Goal: Navigation & Orientation: Find specific page/section

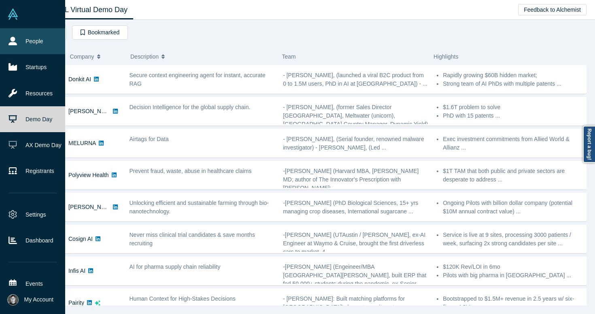
click at [24, 36] on link "People" at bounding box center [32, 41] width 65 height 26
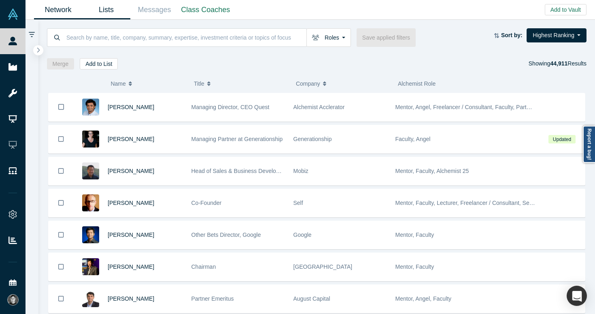
click at [123, 6] on link "Lists" at bounding box center [106, 9] width 48 height 19
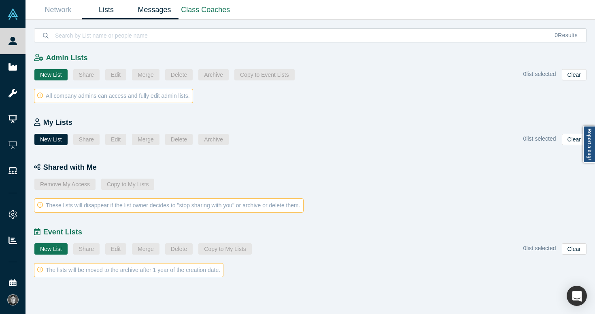
click at [152, 8] on link "Messages" at bounding box center [154, 9] width 48 height 19
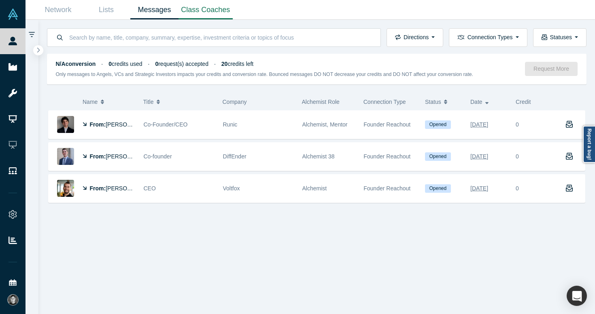
click at [199, 10] on link "Class Coaches" at bounding box center [205, 9] width 54 height 19
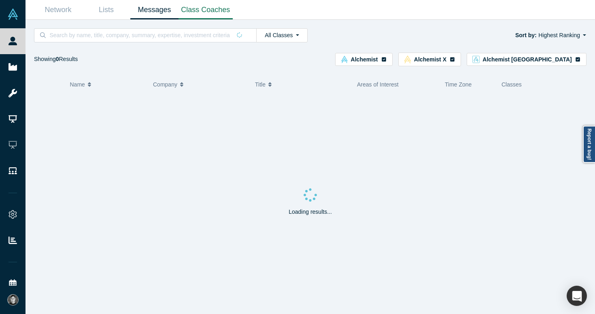
click at [161, 8] on link "Messages" at bounding box center [154, 9] width 48 height 19
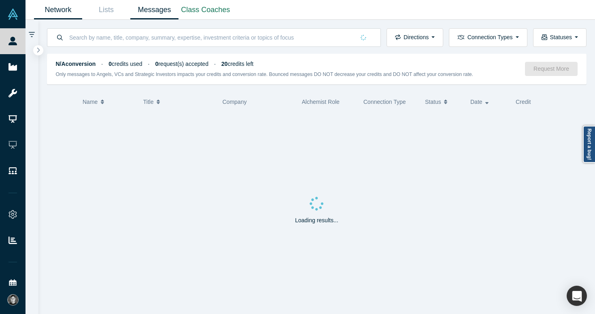
click at [70, 6] on link "Network" at bounding box center [58, 9] width 48 height 19
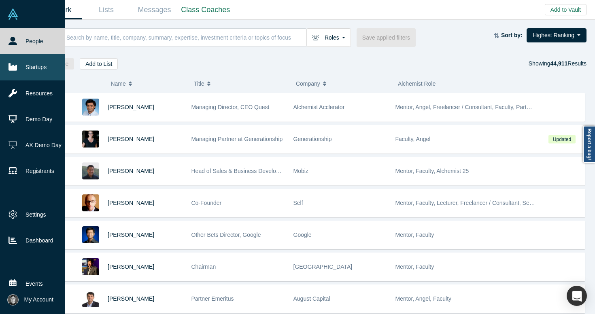
click at [19, 62] on link "Startups" at bounding box center [32, 67] width 65 height 26
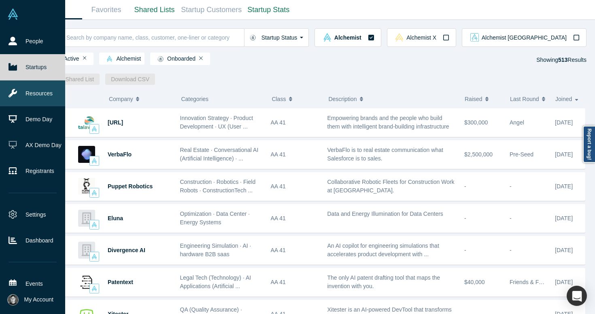
click at [17, 92] on link "Resources" at bounding box center [32, 94] width 65 height 26
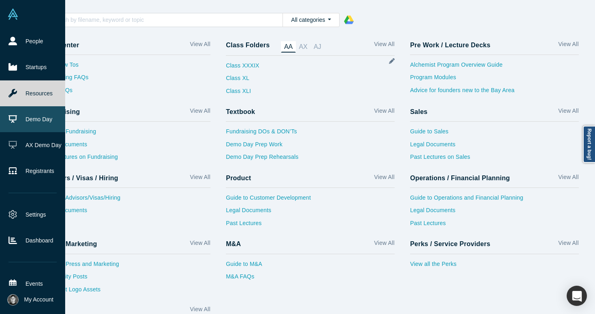
click at [30, 121] on link "Demo Day" at bounding box center [32, 119] width 65 height 26
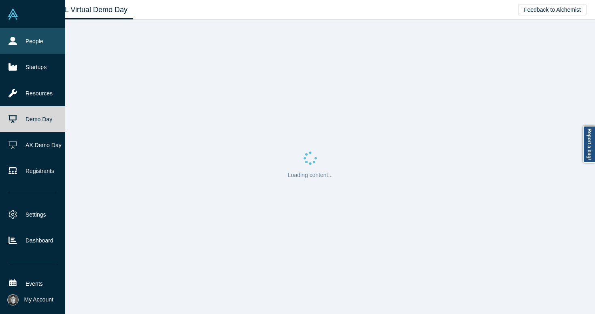
click at [37, 38] on link "People" at bounding box center [32, 41] width 65 height 26
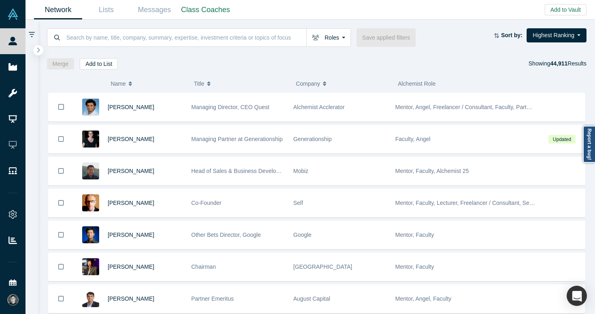
click at [352, 37] on div "Roles Founders Faculty Mentors Alumni Mentor Angels VCs Corporate Innovator Ser…" at bounding box center [332, 37] width 50 height 19
click at [344, 37] on button "Roles" at bounding box center [328, 37] width 45 height 19
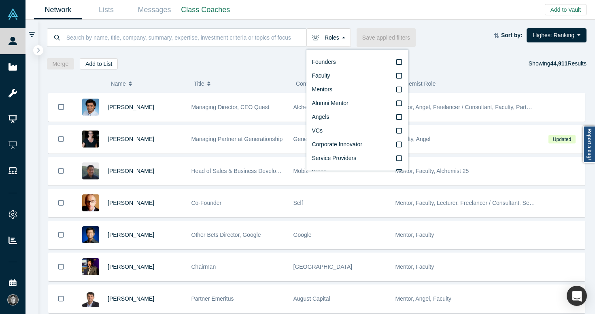
click at [448, 66] on div "Merge Add to List Showing 44,911 Results" at bounding box center [317, 63] width 540 height 11
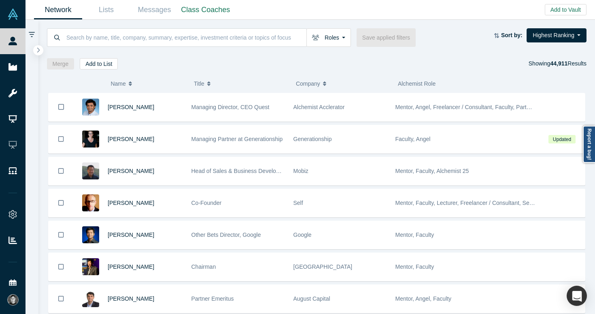
click at [416, 64] on div "Merge Add to List Showing 44,911 Results" at bounding box center [317, 63] width 540 height 11
click at [436, 63] on div "Merge Add to List Showing 44,911 Results" at bounding box center [317, 63] width 540 height 11
click at [400, 57] on div "Roles Founders Faculty Mentors Alumni Mentor Angels VCs Corporate Innovator Ser…" at bounding box center [316, 45] width 557 height 50
click at [429, 59] on div "Merge Add to List Showing 44,911 Results" at bounding box center [317, 63] width 540 height 11
click at [551, 30] on button "Highest Ranking" at bounding box center [556, 35] width 60 height 14
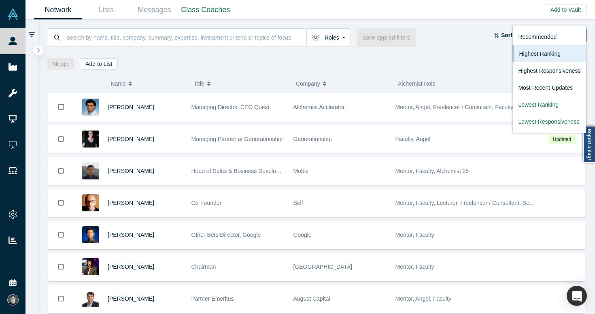
click at [479, 51] on div at bounding box center [317, 50] width 540 height 6
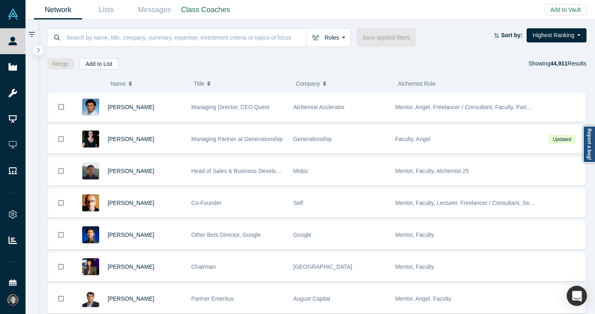
click at [433, 54] on div "Roles Founders Faculty Mentors Alumni Mentor Angels VCs Corporate Innovator Ser…" at bounding box center [316, 45] width 557 height 50
click at [409, 57] on div "Roles Founders Faculty Mentors Alumni Mentor Angels VCs Corporate Innovator Ser…" at bounding box center [316, 45] width 557 height 50
click at [424, 58] on div "Merge Add to List Showing 44,911 Results" at bounding box center [317, 63] width 540 height 11
click at [102, 16] on link "Lists" at bounding box center [106, 9] width 48 height 19
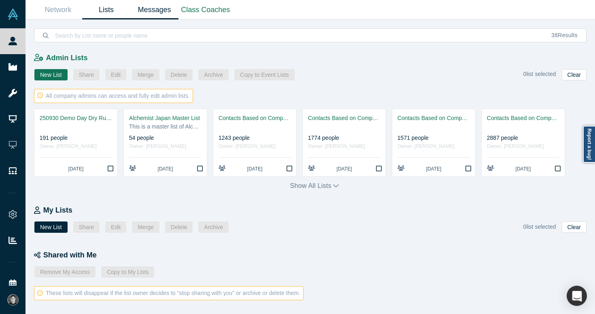
click at [163, 16] on link "Messages" at bounding box center [154, 9] width 48 height 19
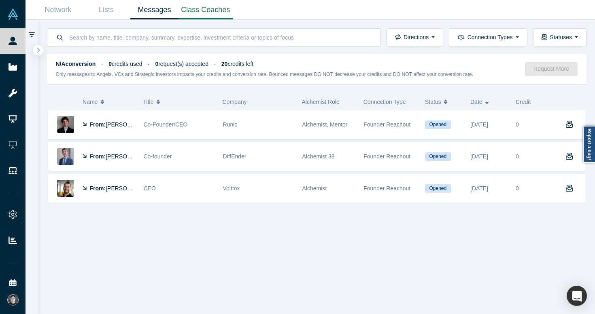
click at [196, 7] on link "Class Coaches" at bounding box center [205, 9] width 54 height 19
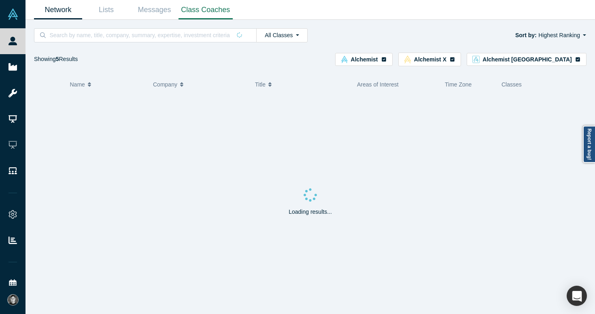
click at [57, 9] on link "Network" at bounding box center [58, 9] width 48 height 19
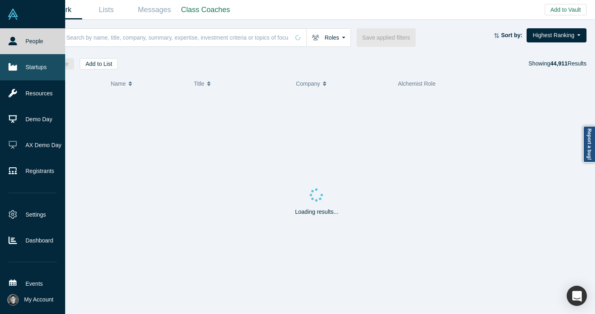
click at [9, 68] on icon at bounding box center [12, 67] width 8 height 7
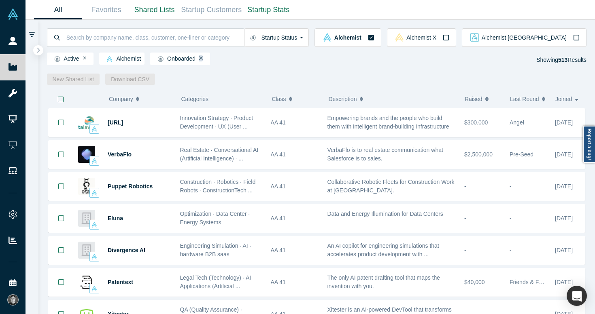
click at [201, 59] on icon "Remove Filter" at bounding box center [201, 58] width 4 height 6
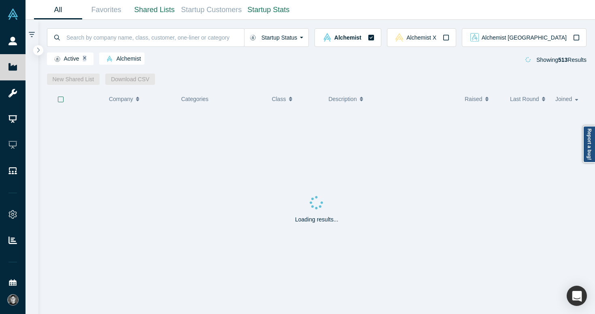
click at [86, 57] on icon "Remove Filter" at bounding box center [85, 59] width 4 height 4
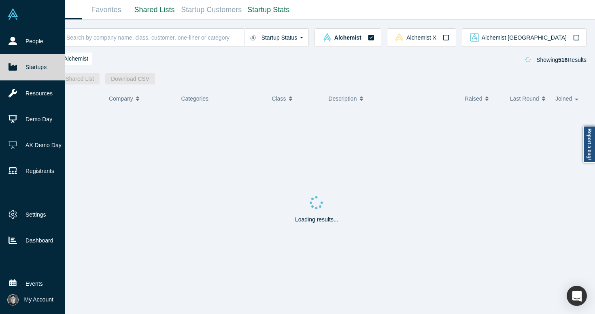
click at [16, 67] on icon at bounding box center [12, 67] width 8 height 7
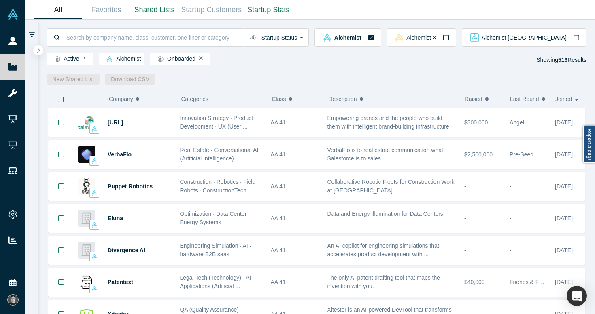
click at [111, 16] on link "Favorites" at bounding box center [106, 9] width 48 height 19
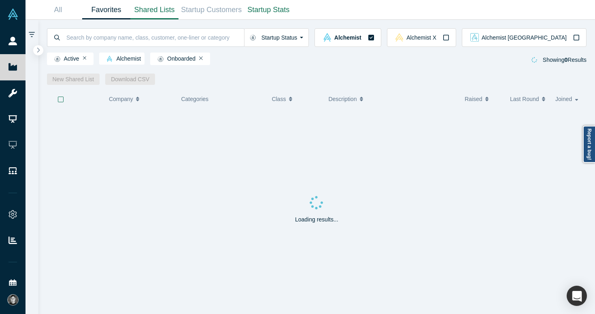
click at [149, 11] on link "Shared Lists" at bounding box center [154, 9] width 48 height 19
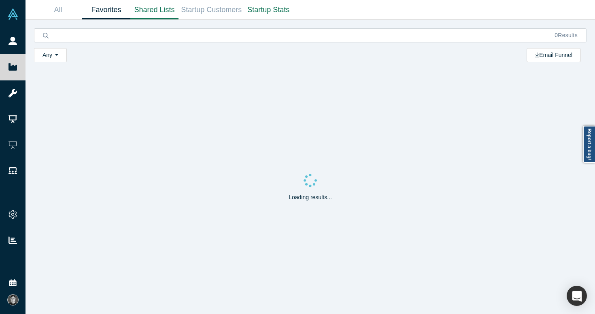
click at [108, 8] on link "Favorites" at bounding box center [106, 9] width 48 height 19
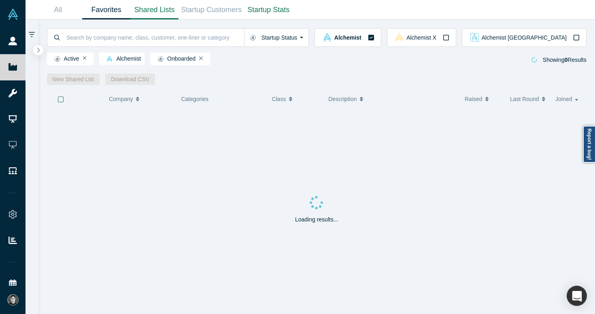
click at [155, 11] on link "Shared Lists" at bounding box center [154, 9] width 48 height 19
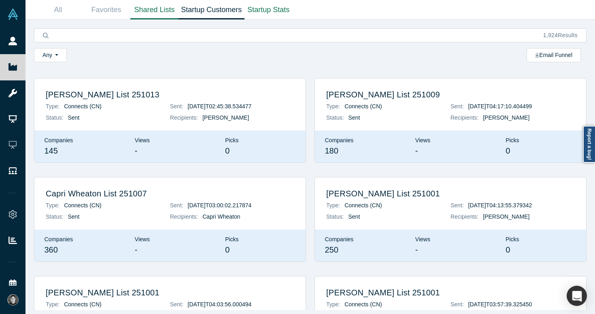
click at [213, 1] on link "Startup Customers" at bounding box center [211, 9] width 66 height 19
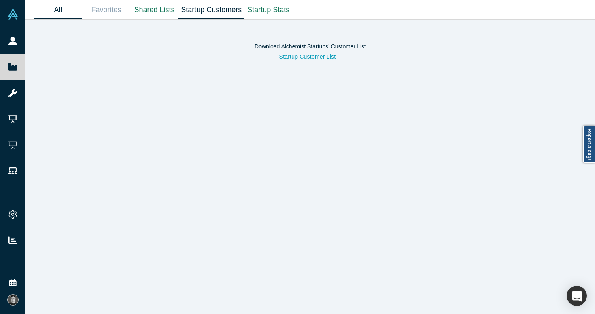
click at [72, 11] on link "All" at bounding box center [58, 9] width 48 height 19
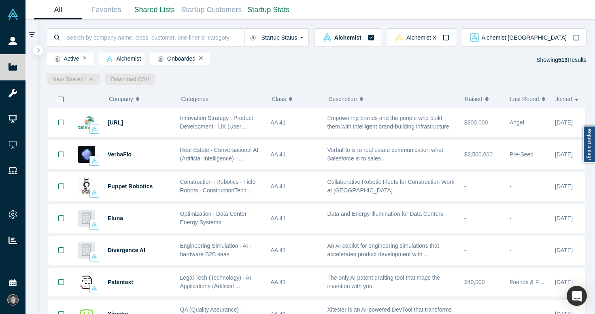
click at [216, 58] on div "Active Alchemist Onboarded Showing 513 Results" at bounding box center [317, 60] width 540 height 15
click at [203, 58] on icon "Remove Filter" at bounding box center [201, 58] width 4 height 6
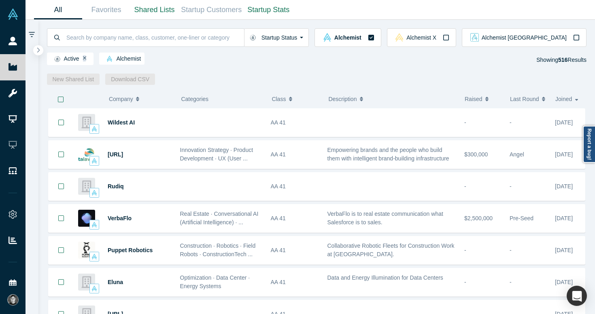
click at [86, 57] on icon "Remove Filter" at bounding box center [85, 58] width 4 height 6
click at [449, 38] on icon "button" at bounding box center [446, 37] width 6 height 6
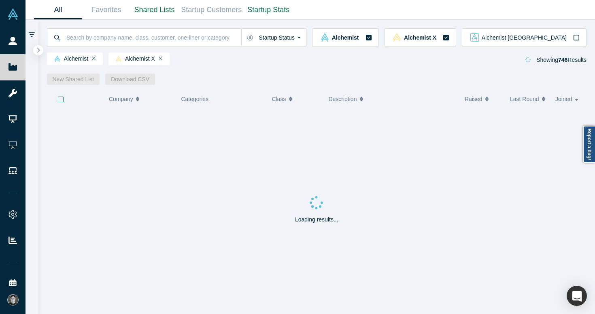
click at [465, 59] on div "Alchemist Alchemist X Showing 746 Results" at bounding box center [317, 60] width 540 height 15
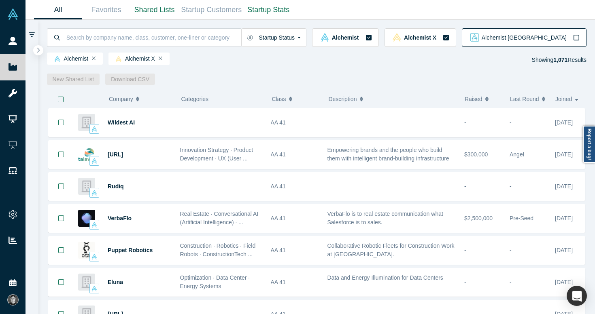
click at [546, 46] on button "Alchemist [GEOGRAPHIC_DATA]" at bounding box center [524, 37] width 125 height 19
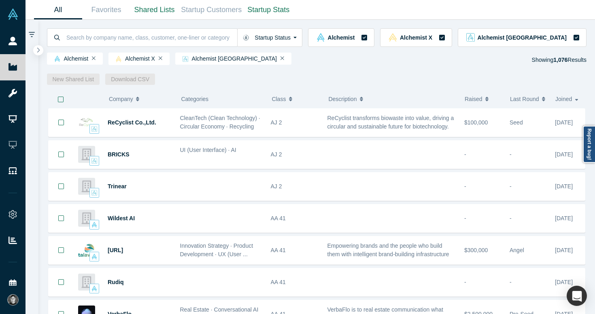
click at [352, 59] on div "Alchemist Alchemist X Alchemist Japan Showing 1,076 Results" at bounding box center [317, 60] width 540 height 15
click at [385, 60] on div "Alchemist Alchemist X Alchemist Japan Showing 1,076 Results" at bounding box center [317, 60] width 540 height 15
click at [302, 34] on button "Startup Status" at bounding box center [269, 37] width 65 height 19
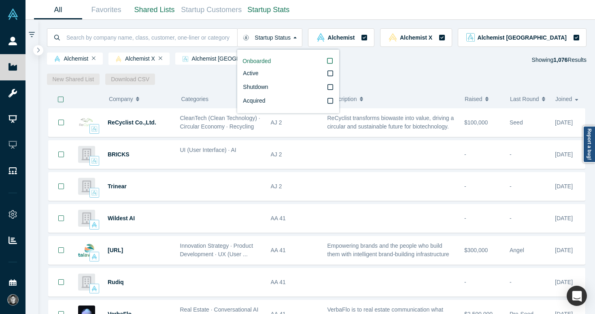
click at [333, 58] on icon "button" at bounding box center [330, 61] width 6 height 6
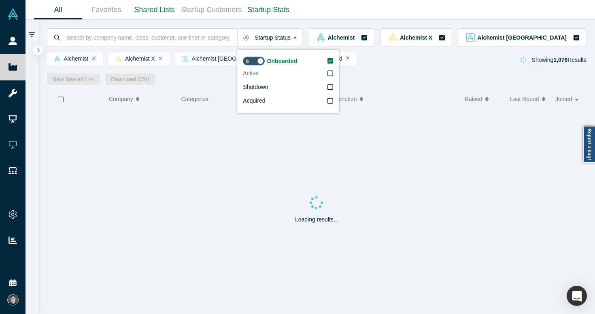
click at [333, 73] on icon at bounding box center [330, 73] width 6 height 6
click at [0, 0] on input "Active" at bounding box center [0, 0] width 0 height 0
click at [333, 96] on label "Acquired" at bounding box center [288, 101] width 91 height 14
click at [0, 0] on input "Acquired" at bounding box center [0, 0] width 0 height 0
click at [333, 103] on icon at bounding box center [330, 101] width 6 height 6
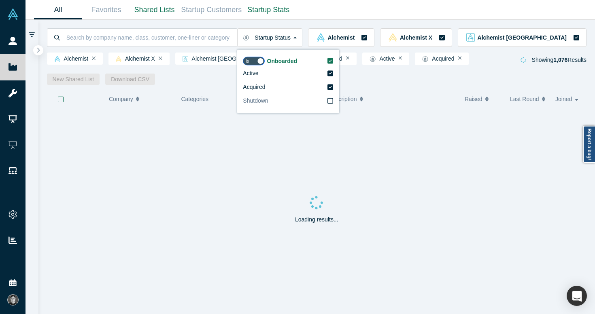
click at [0, 0] on input "Shutdown" at bounding box center [0, 0] width 0 height 0
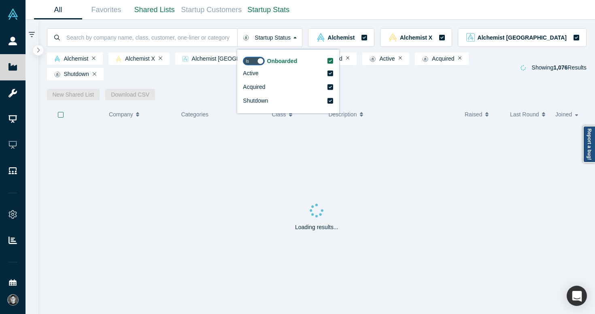
click at [533, 89] on div "New Shared List Download CSV" at bounding box center [317, 94] width 540 height 11
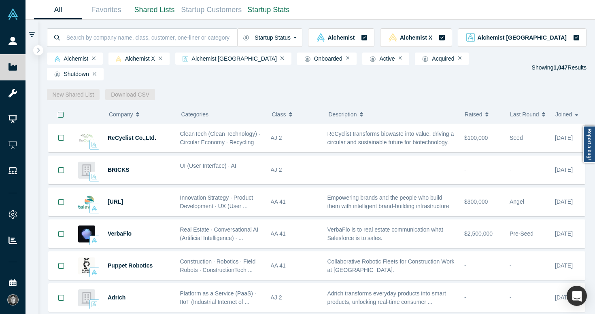
click at [482, 106] on span "Raised" at bounding box center [474, 114] width 18 height 17
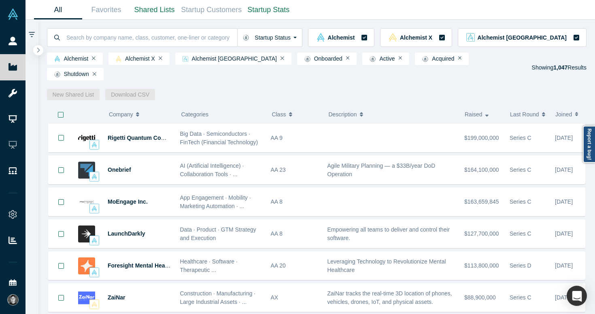
click at [523, 106] on span "Last Round" at bounding box center [524, 114] width 29 height 17
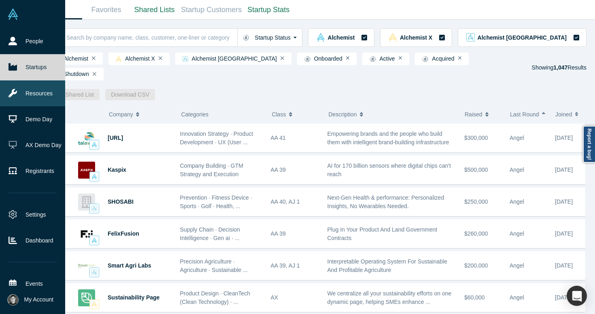
click at [22, 94] on link "Resources" at bounding box center [32, 94] width 65 height 26
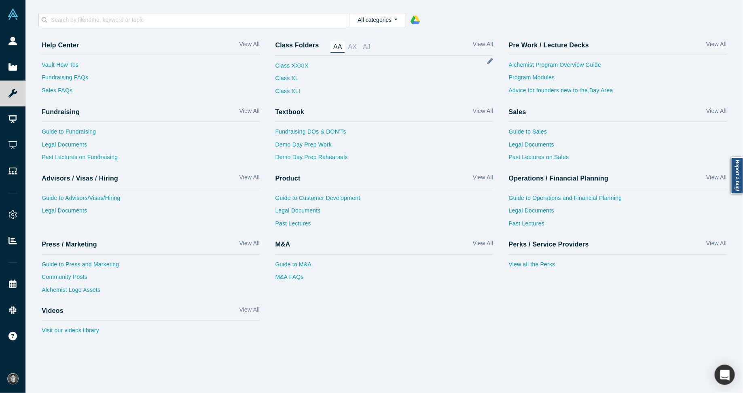
click at [584, 10] on div "All categories 1 - Alchemist Program 2 - Operations / Financial Planning / Biz …" at bounding box center [384, 19] width 701 height 23
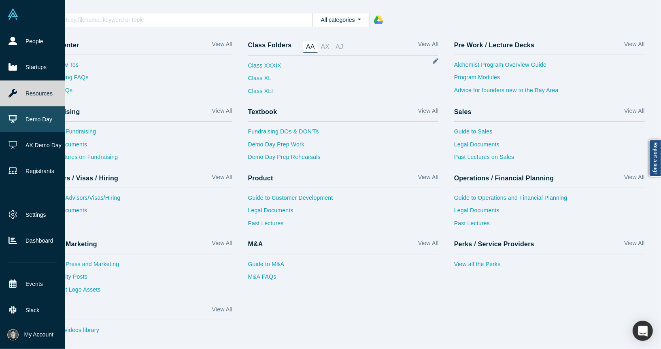
click at [16, 115] on icon at bounding box center [12, 119] width 8 height 8
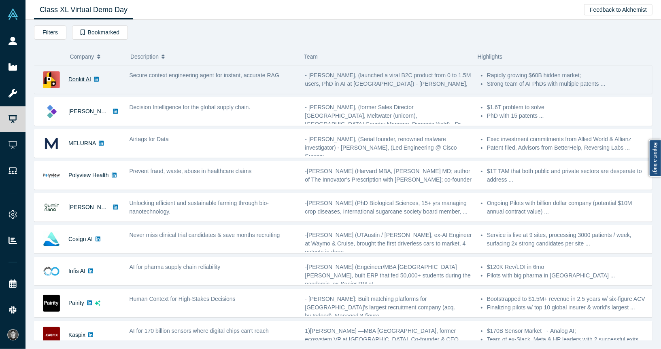
click at [82, 79] on link "Donkit AI" at bounding box center [79, 79] width 23 height 6
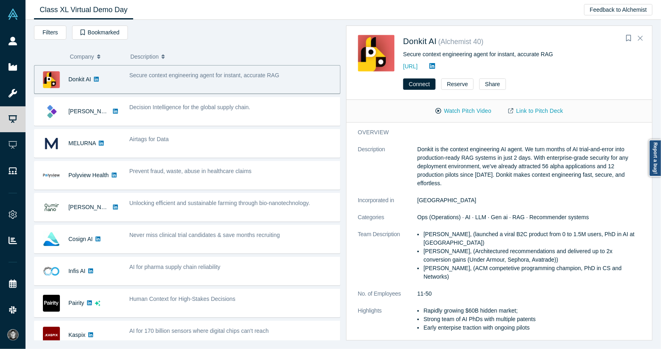
click at [504, 76] on div "Connect Reserve Share" at bounding box center [499, 86] width 306 height 25
click at [267, 21] on div "Filters AI Artificial Intelligence B2B SaaS AI (Artificial Intelligence) Data A…" at bounding box center [342, 184] width 635 height 329
click at [252, 35] on div "Filters AI Artificial Intelligence B2B SaaS AI (Artificial Intelligence) Data A…" at bounding box center [187, 33] width 306 height 17
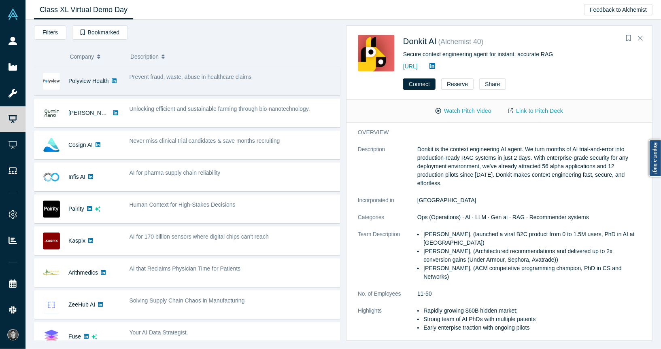
scroll to position [98, 0]
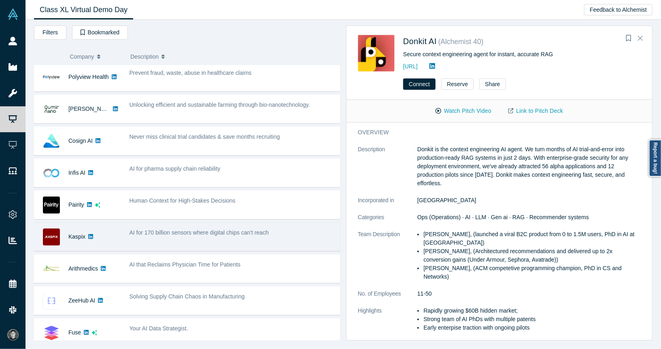
click at [154, 231] on span "AI for 170 billion sensors where digital chips can't reach" at bounding box center [198, 232] width 139 height 6
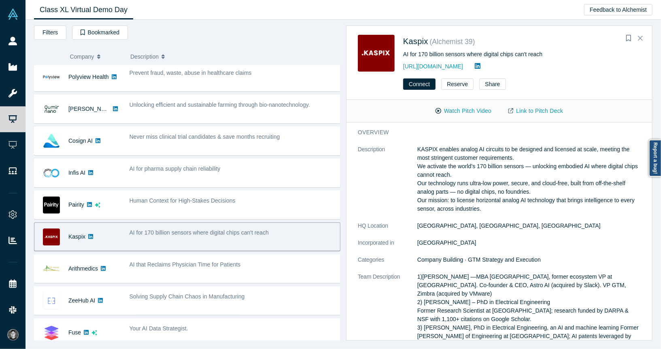
scroll to position [0, 0]
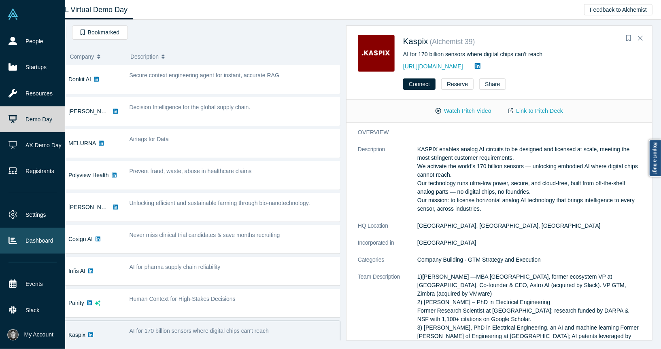
click at [45, 243] on link "Dashboard" at bounding box center [32, 241] width 65 height 26
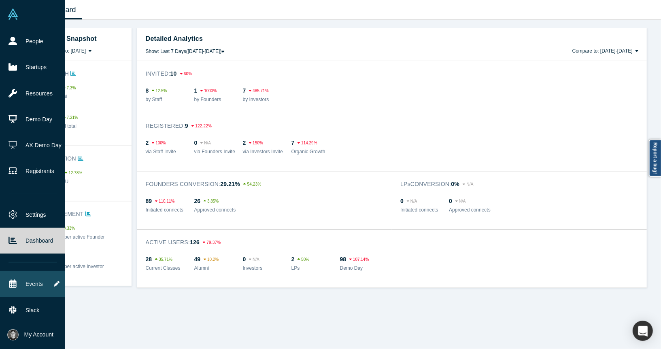
click at [21, 283] on link "Events" at bounding box center [32, 284] width 65 height 26
